Goal: Task Accomplishment & Management: Use online tool/utility

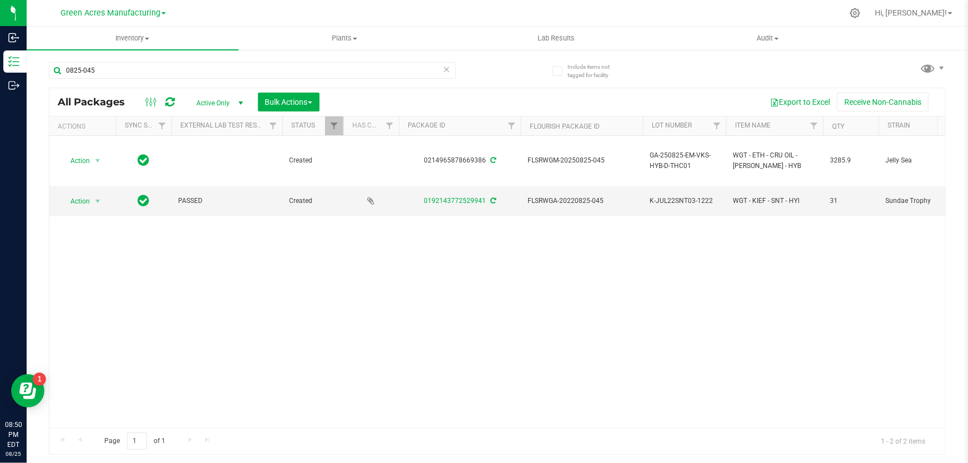
click at [711, 294] on div "Action Action Adjust qty Create package Edit attributes Global inventory Locate…" at bounding box center [496, 282] width 895 height 292
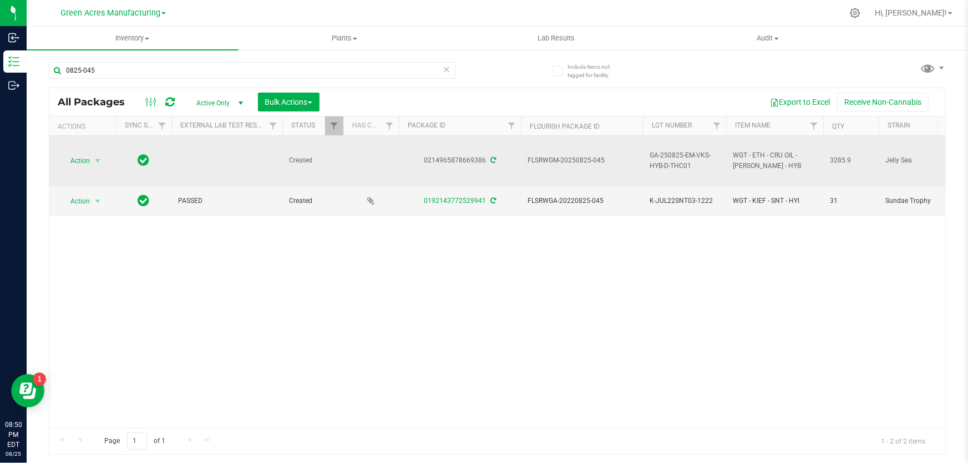
click at [243, 147] on td at bounding box center [226, 161] width 111 height 50
click at [102, 159] on span "select" at bounding box center [98, 161] width 14 height 16
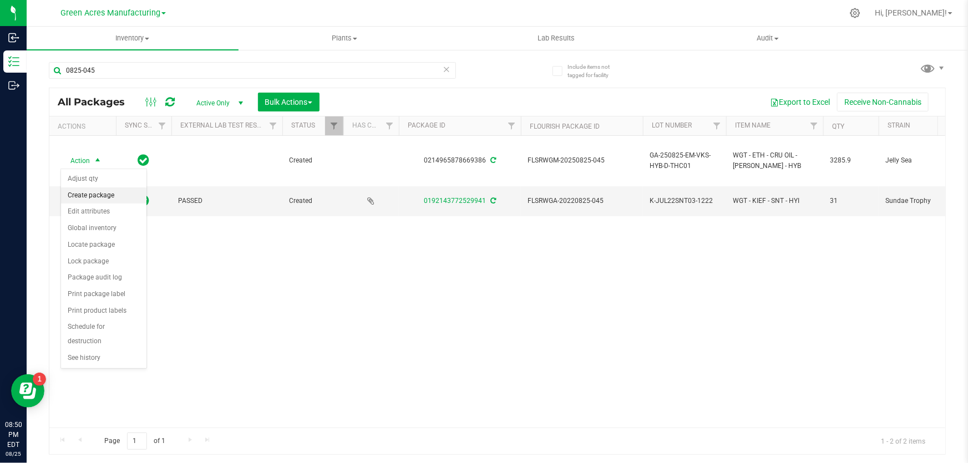
click at [117, 196] on li "Create package" at bounding box center [103, 195] width 85 height 17
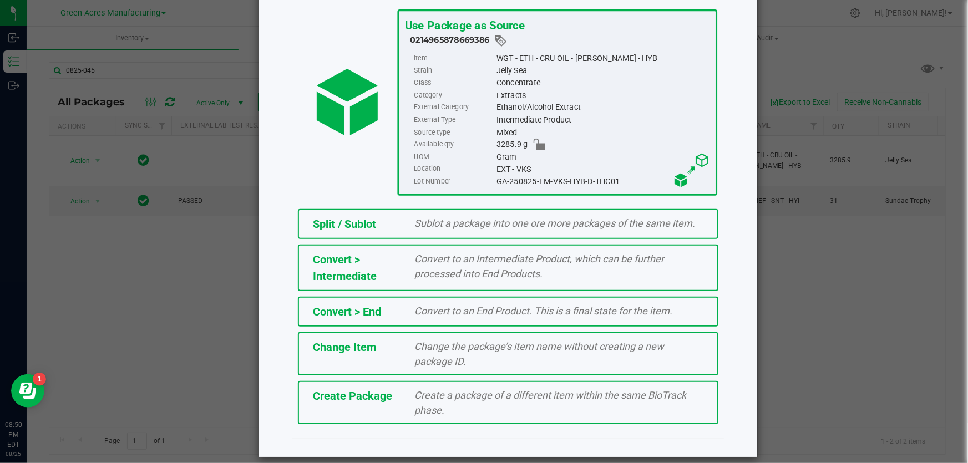
scroll to position [76, 0]
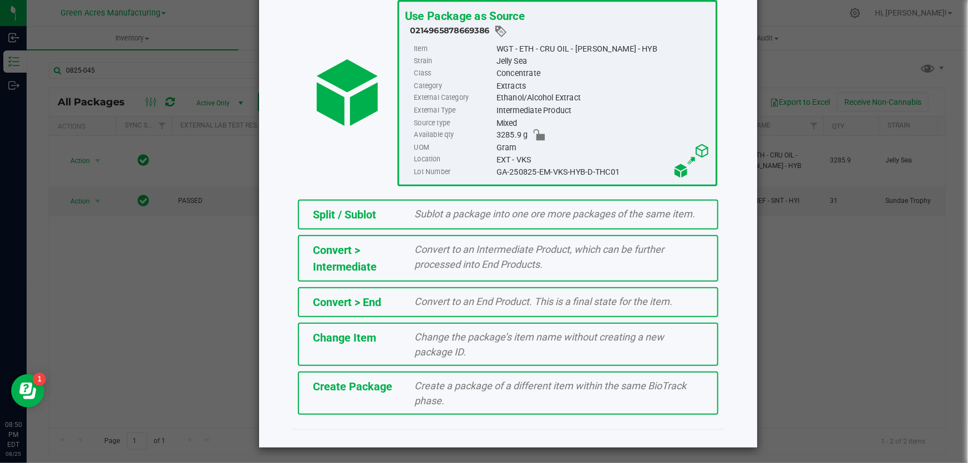
click at [383, 393] on div "Create Package" at bounding box center [355, 386] width 102 height 17
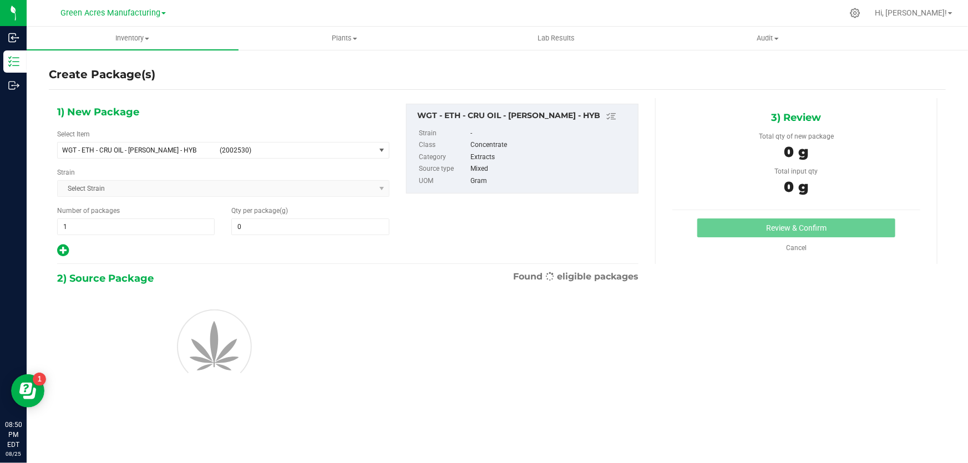
type input "0.0000"
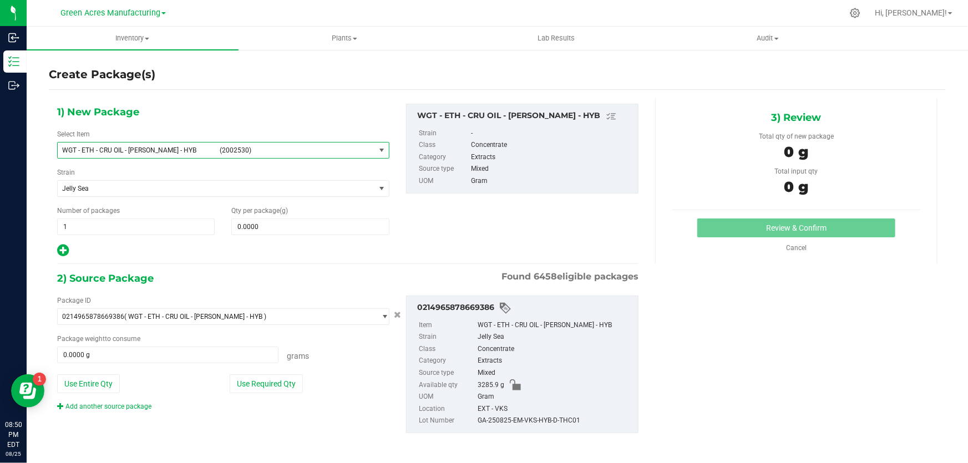
click at [364, 142] on span "WGT - ETH - CRU OIL - [PERSON_NAME] - HYB (2002530)" at bounding box center [216, 150] width 317 height 16
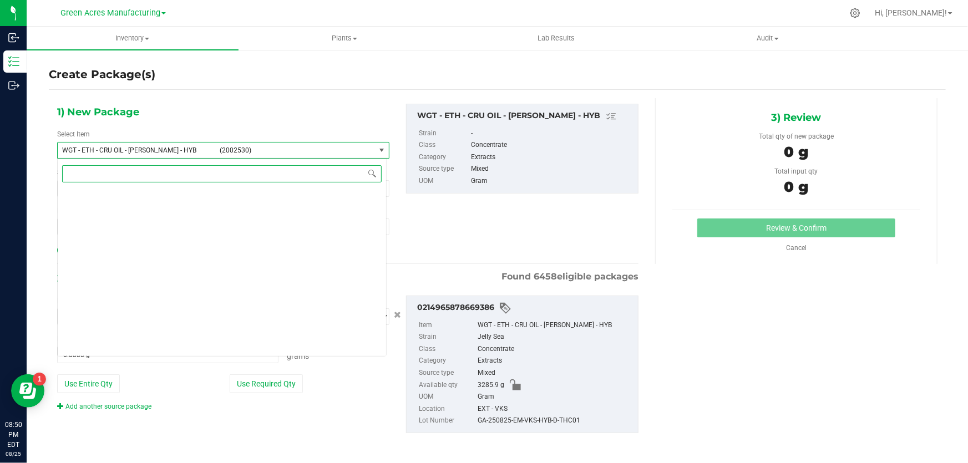
scroll to position [203729, 0]
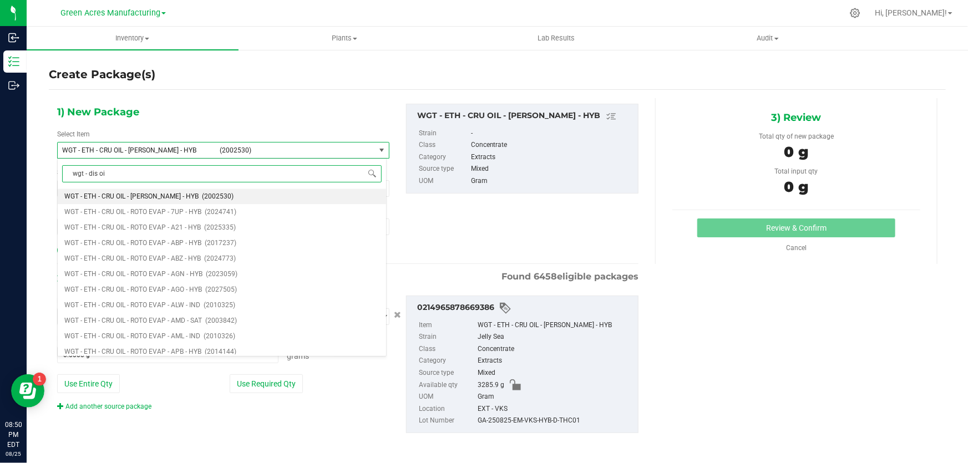
type input "wgt - dis oil"
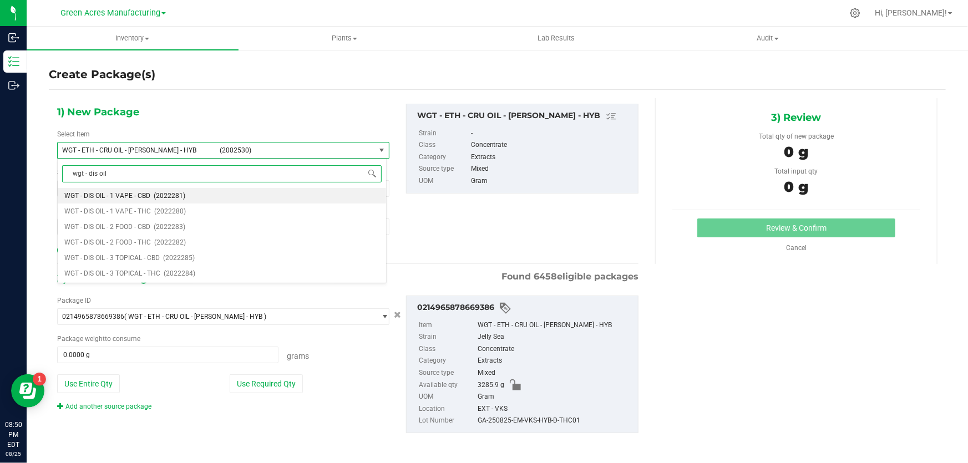
scroll to position [0, 0]
click at [132, 272] on span "WGT - DIS OIL - 3 TOPICAL - THC" at bounding box center [112, 273] width 96 height 8
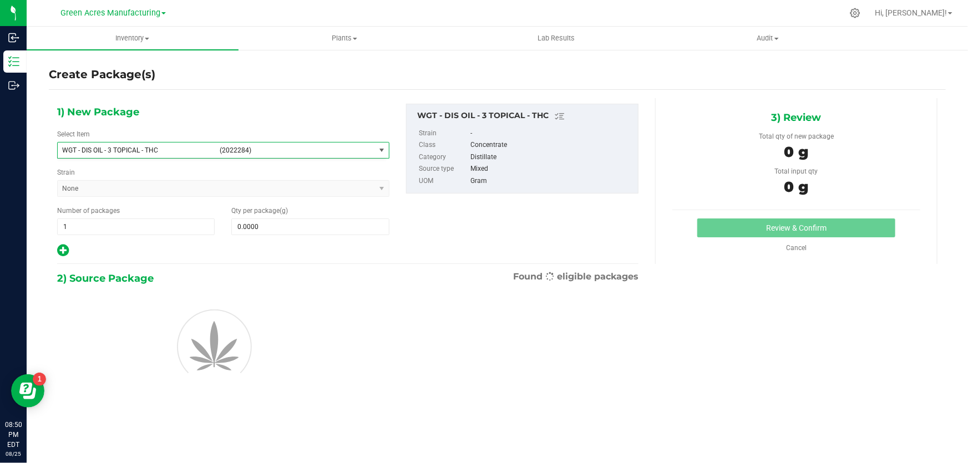
type input "0.0000"
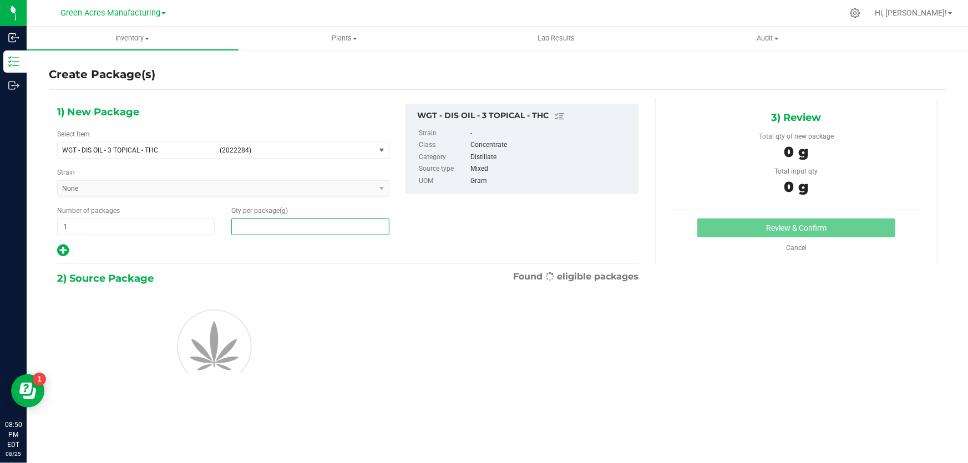
click at [288, 227] on span at bounding box center [309, 226] width 157 height 17
type input "2"
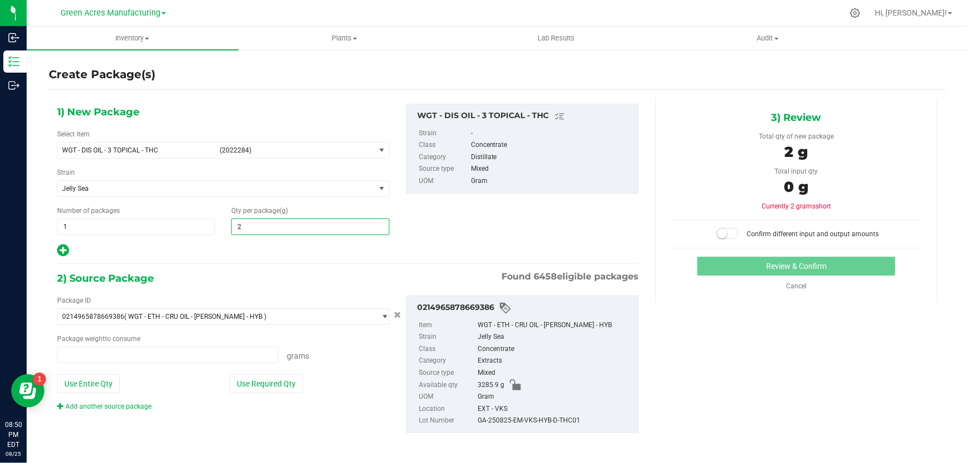
type input "0.0000 g"
type input "289.6"
type input "289.6000"
click at [94, 379] on button "Use Entire Qty" at bounding box center [88, 383] width 63 height 19
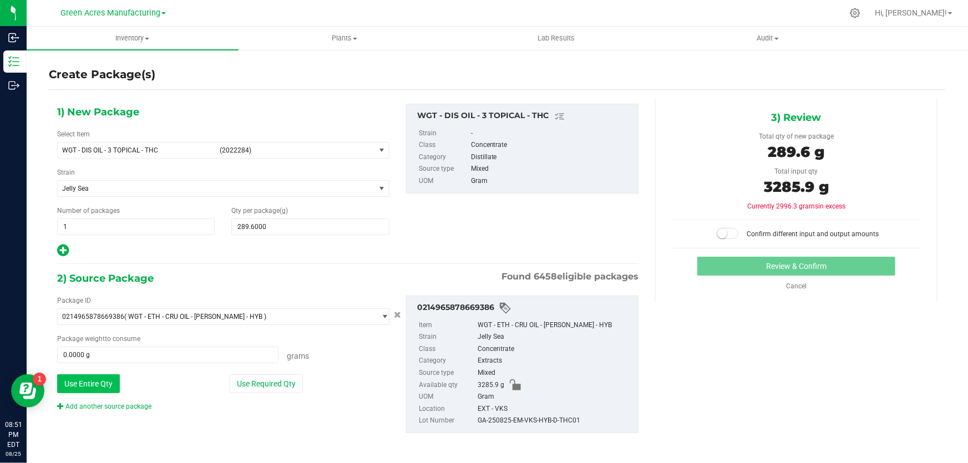
type input "3285.9000 g"
click at [726, 232] on span at bounding box center [727, 233] width 22 height 11
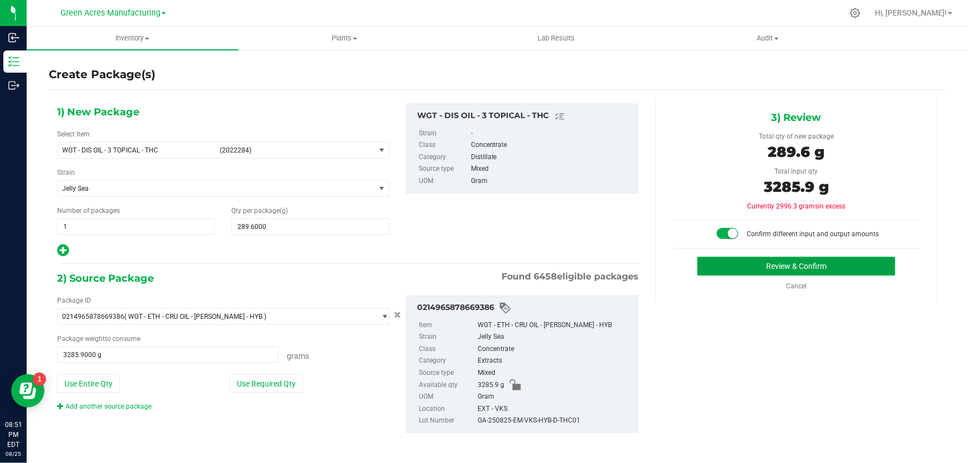
click at [768, 270] on button "Review & Confirm" at bounding box center [796, 266] width 198 height 19
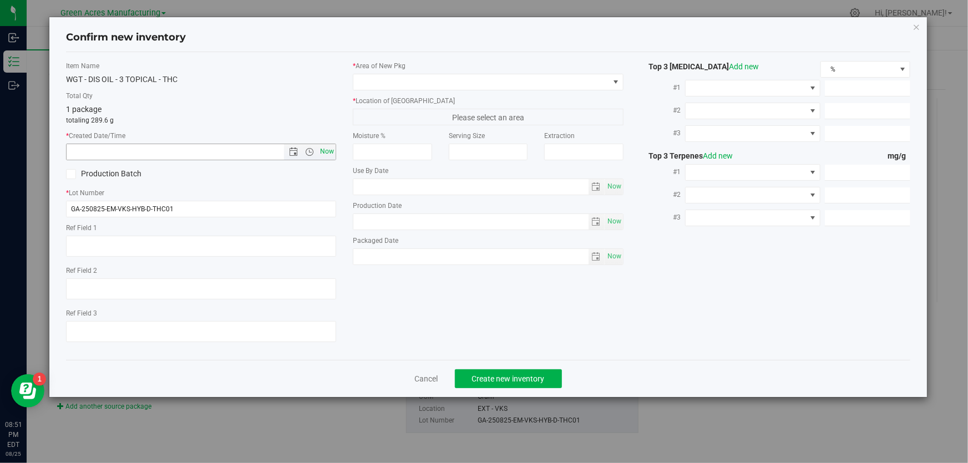
click at [330, 151] on span "Now" at bounding box center [327, 152] width 19 height 16
type input "[DATE] 8:51 PM"
click at [243, 203] on input "GA-250825-EM-VKS-HYB-D-THC01" at bounding box center [201, 209] width 270 height 17
type input "GA-250825-EM-VKS-HYB-D-THC01-D3A"
click at [590, 80] on span at bounding box center [480, 82] width 255 height 16
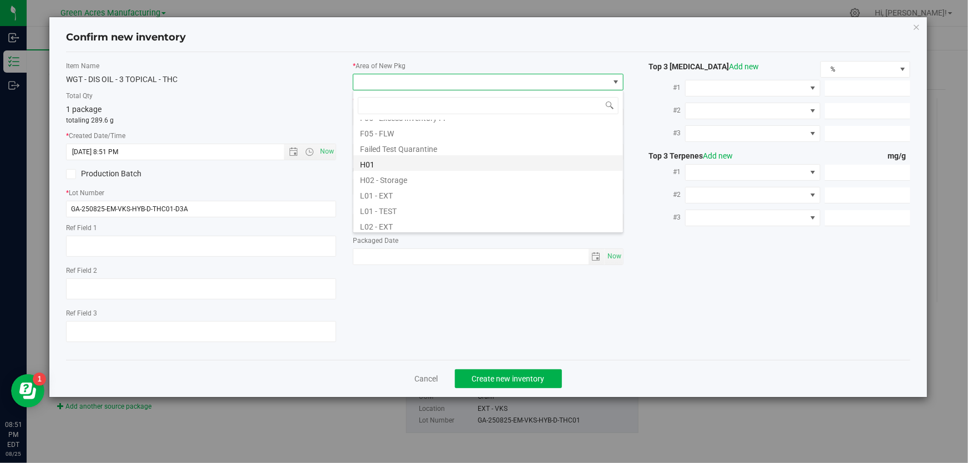
scroll to position [151, 0]
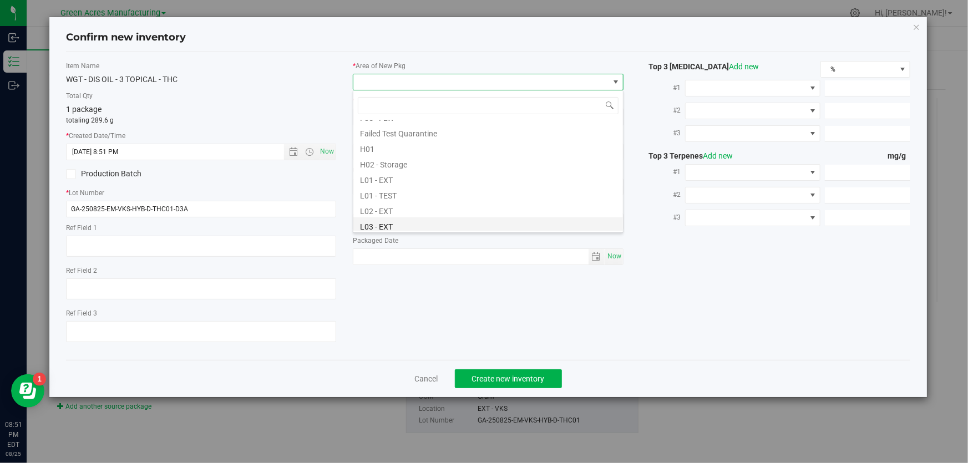
click at [383, 223] on li "L03 - EXT" at bounding box center [487, 225] width 269 height 16
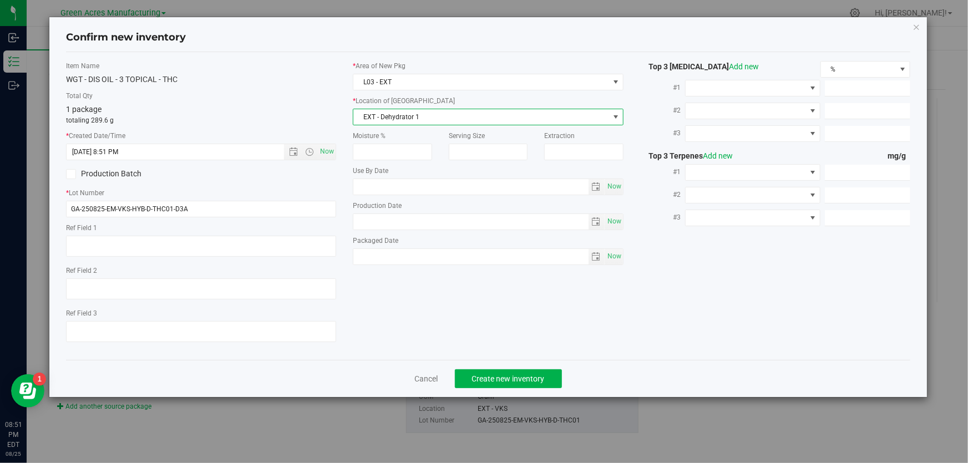
click at [419, 116] on span "EXT - Dehydrator 1" at bounding box center [480, 117] width 255 height 16
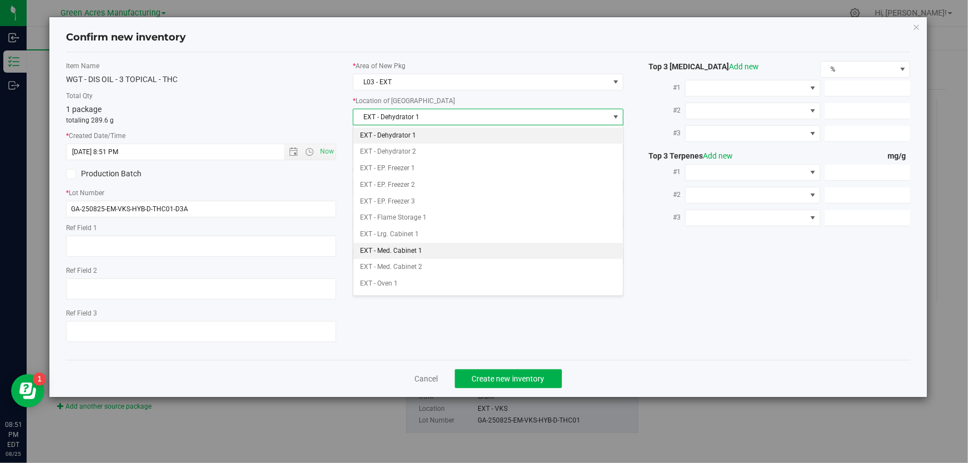
click at [420, 256] on li "EXT - Med. Cabinet 1" at bounding box center [487, 251] width 269 height 17
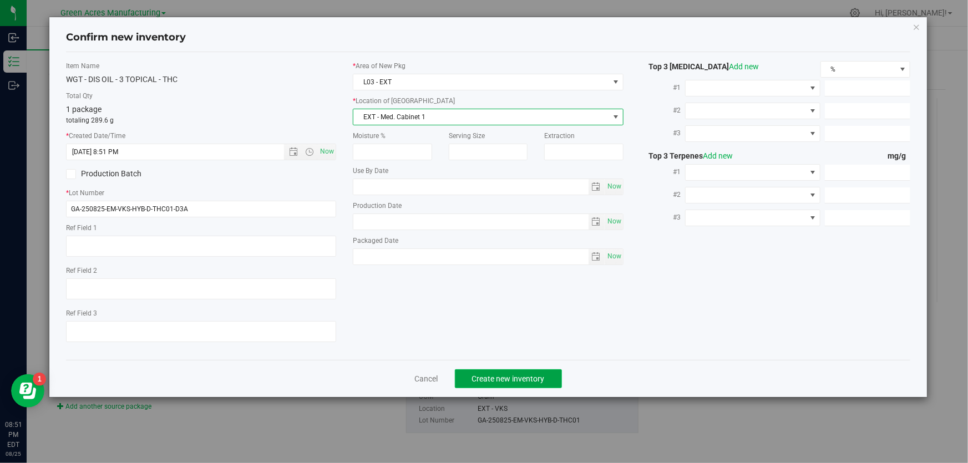
click at [486, 376] on span "Create new inventory" at bounding box center [508, 378] width 73 height 9
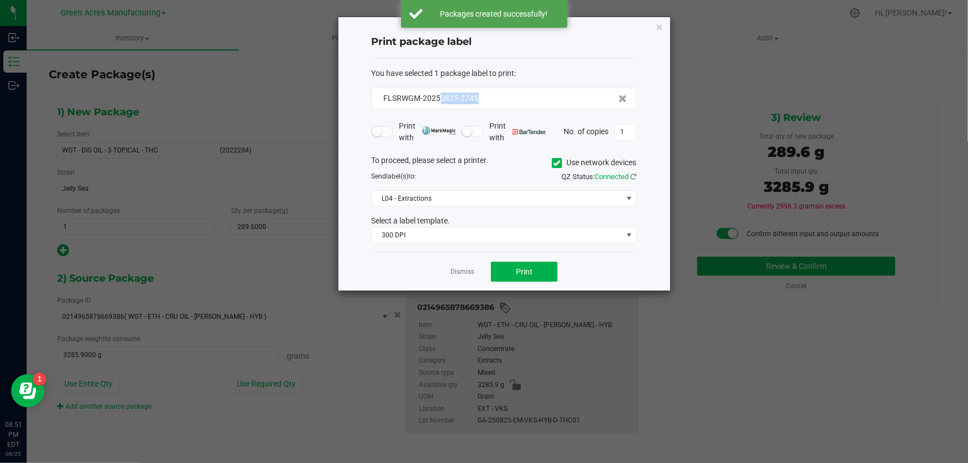
drag, startPoint x: 491, startPoint y: 97, endPoint x: 439, endPoint y: 106, distance: 52.3
click at [439, 106] on div "FLSRWGM-20250825-2745" at bounding box center [503, 99] width 265 height 22
copy span "0825-2745"
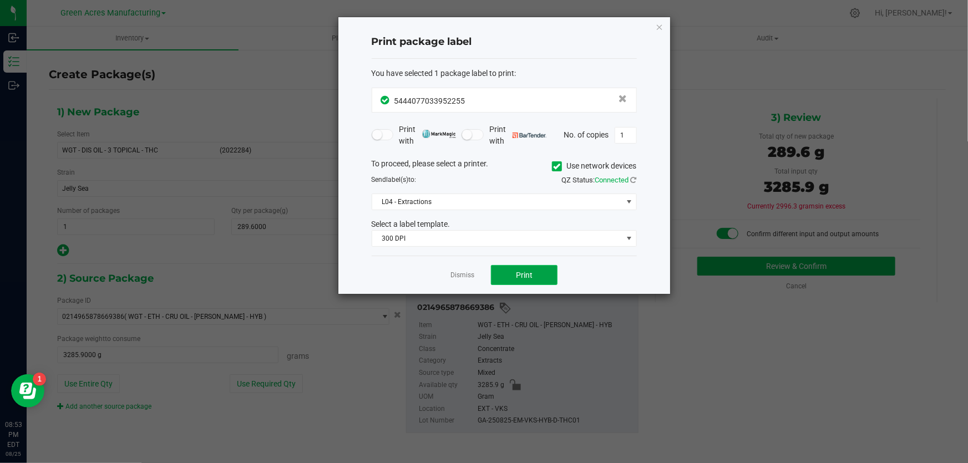
click at [524, 274] on span "Print" at bounding box center [524, 275] width 17 height 9
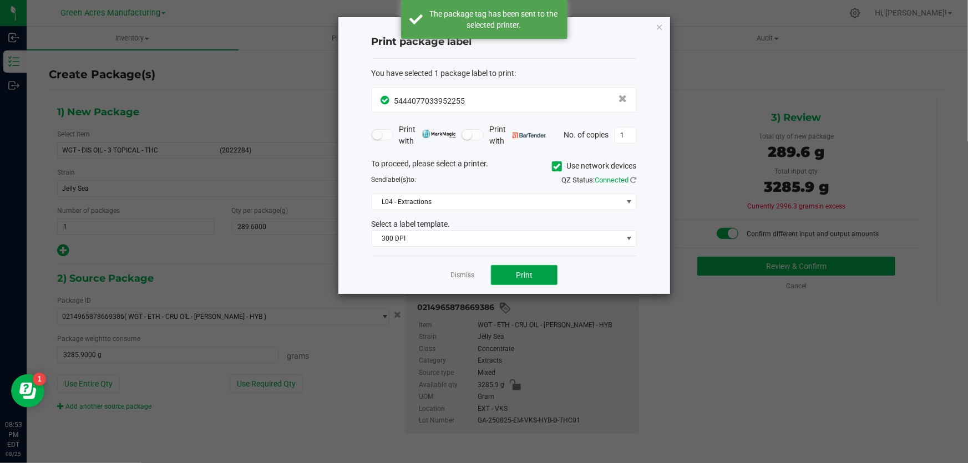
click at [536, 274] on button "Print" at bounding box center [524, 275] width 67 height 20
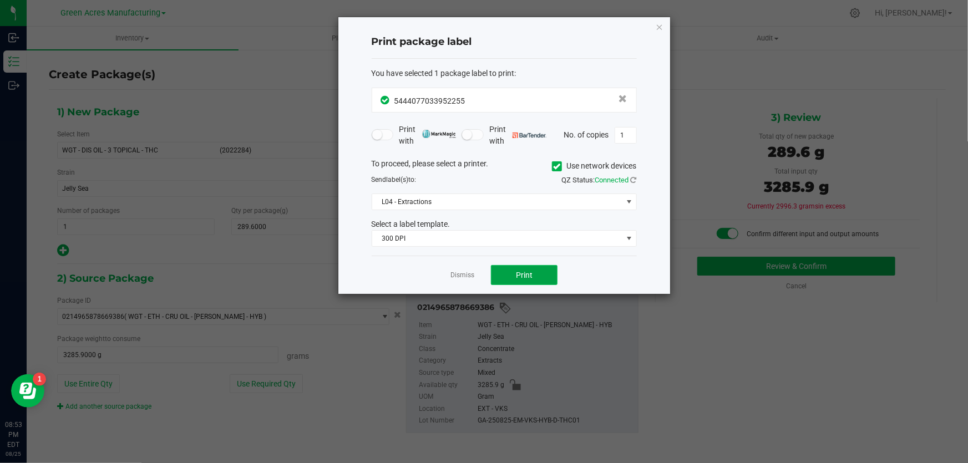
click at [549, 277] on button "Print" at bounding box center [524, 275] width 67 height 20
click at [461, 278] on link "Dismiss" at bounding box center [462, 275] width 24 height 9
